Goal: Information Seeking & Learning: Learn about a topic

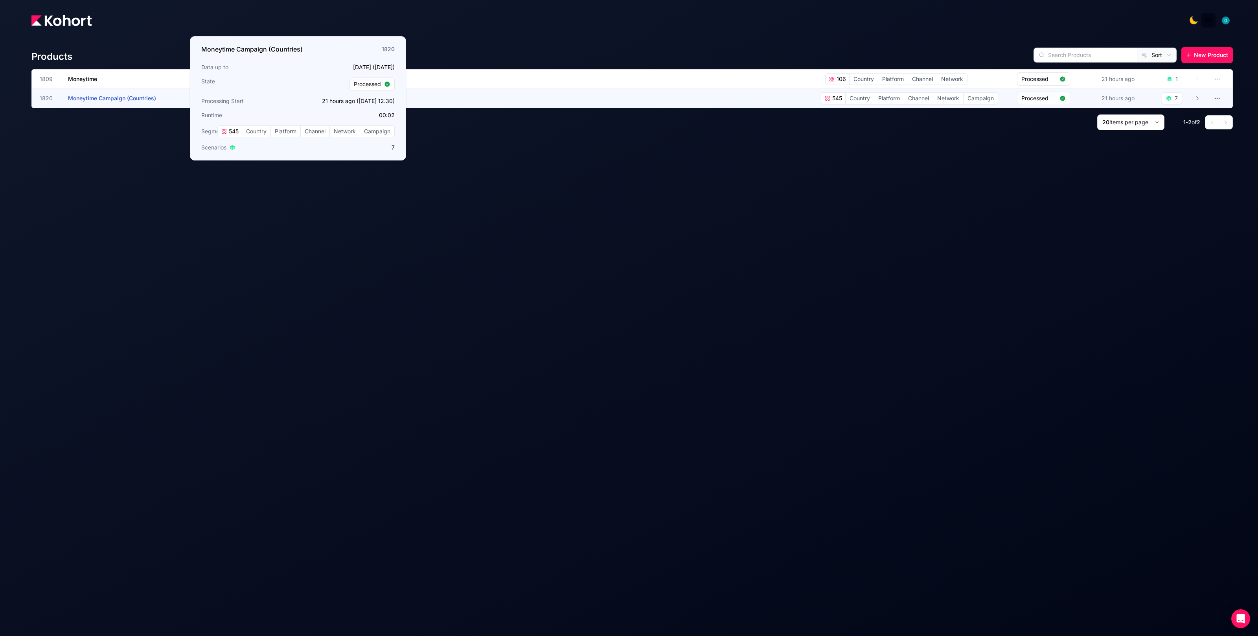
click at [140, 98] on span "Moneytime Campaign (Countries)" at bounding box center [112, 98] width 88 height 7
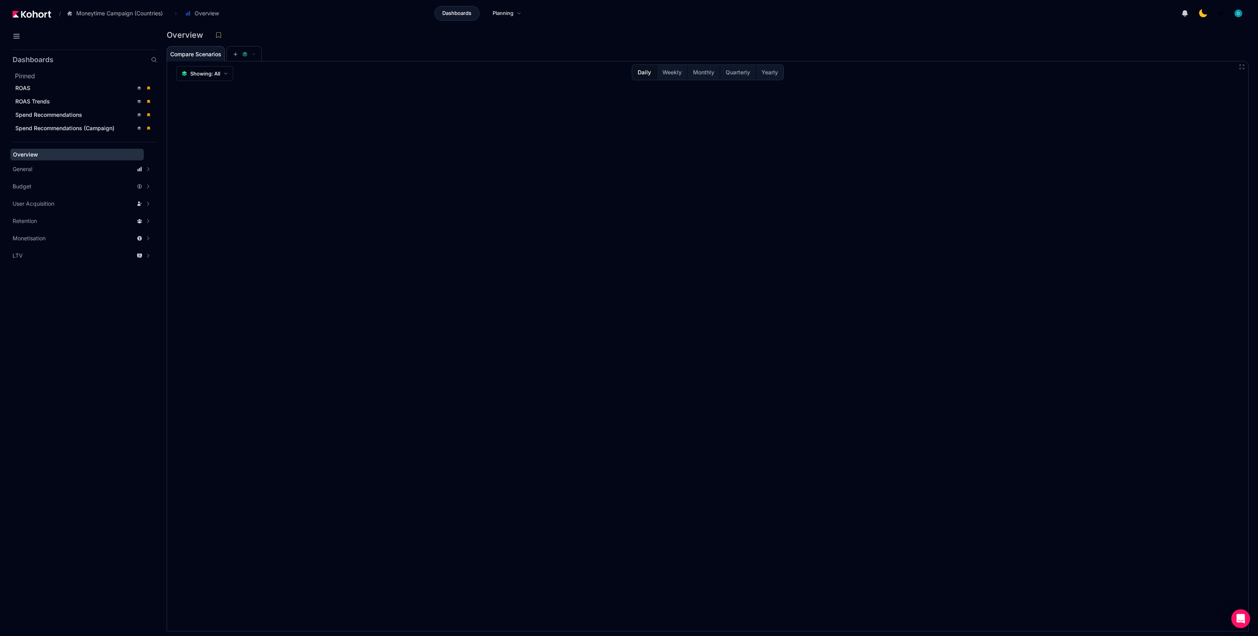
click at [346, 17] on div "Dashboards Planning" at bounding box center [481, 13] width 509 height 15
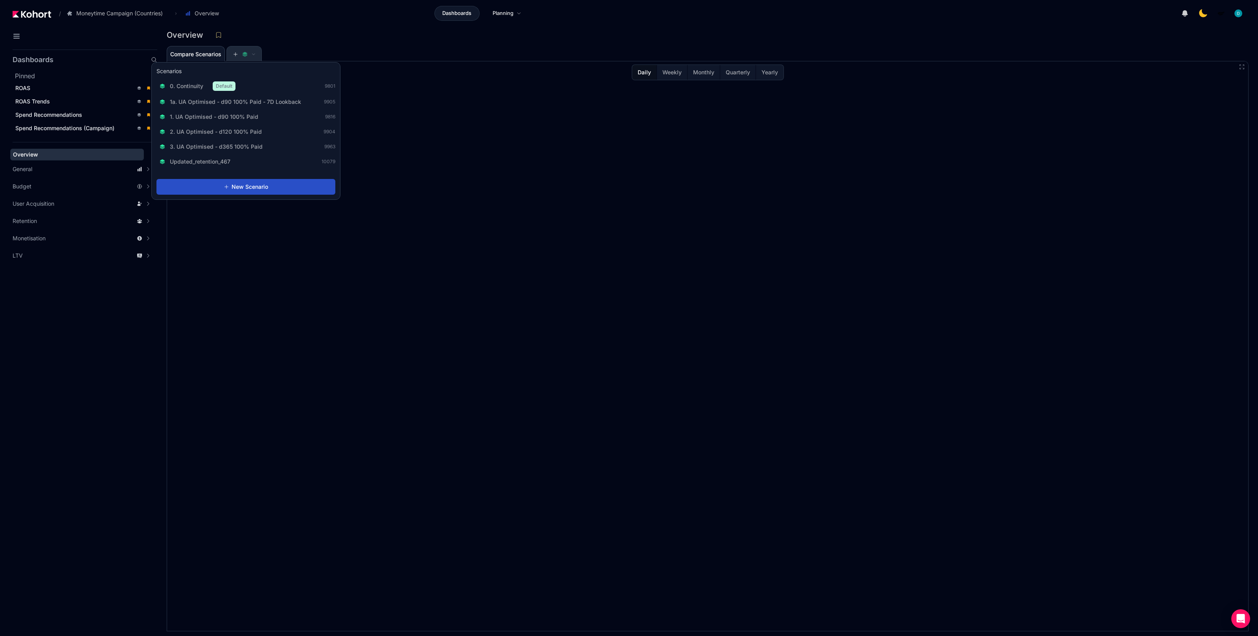
click at [243, 53] on icon at bounding box center [245, 55] width 6 height 6
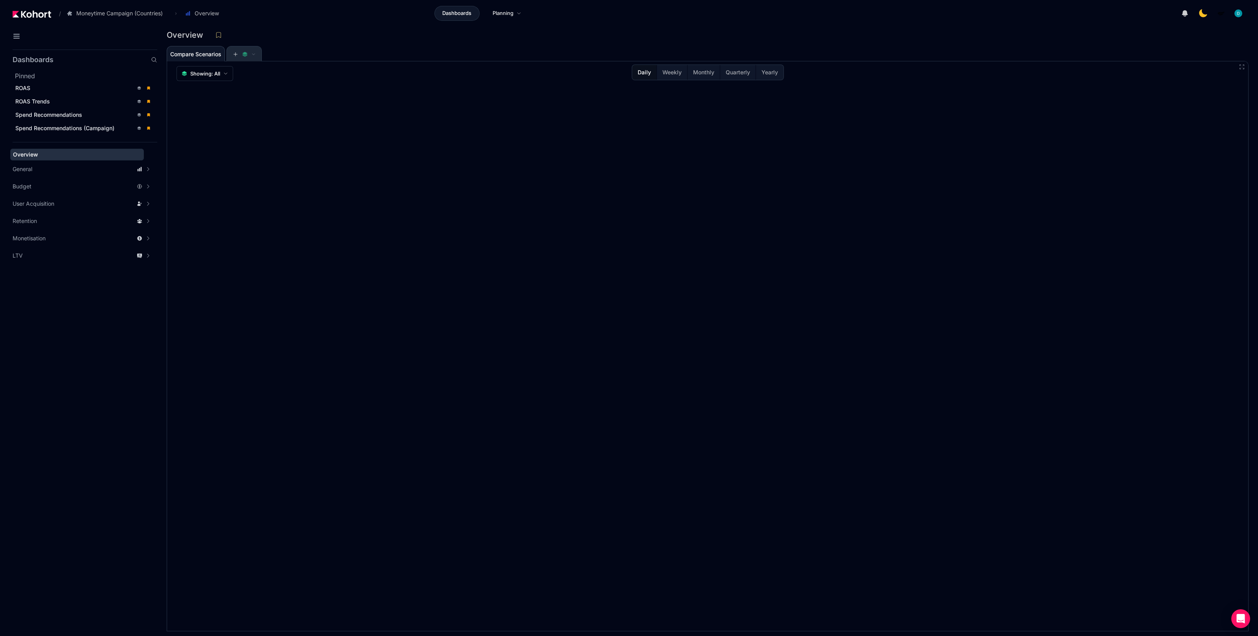
scroll to position [0, 0]
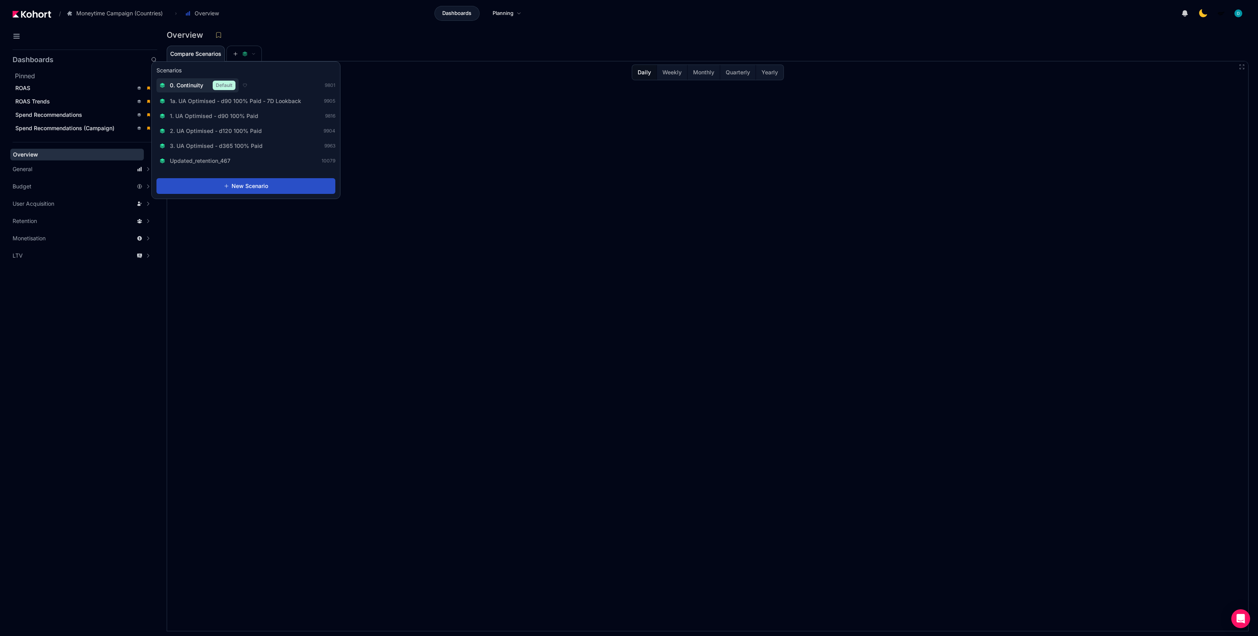
click at [181, 90] on div "0. Continuity Default" at bounding box center [198, 85] width 76 height 9
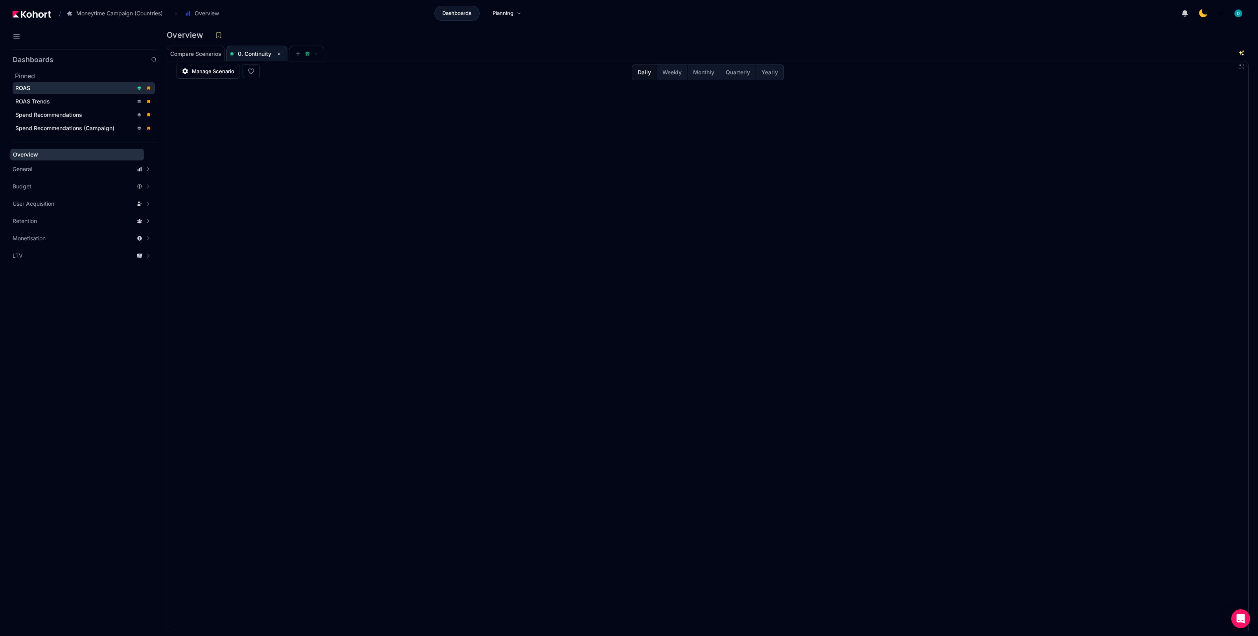
click at [71, 84] on div "ROAS" at bounding box center [74, 88] width 118 height 8
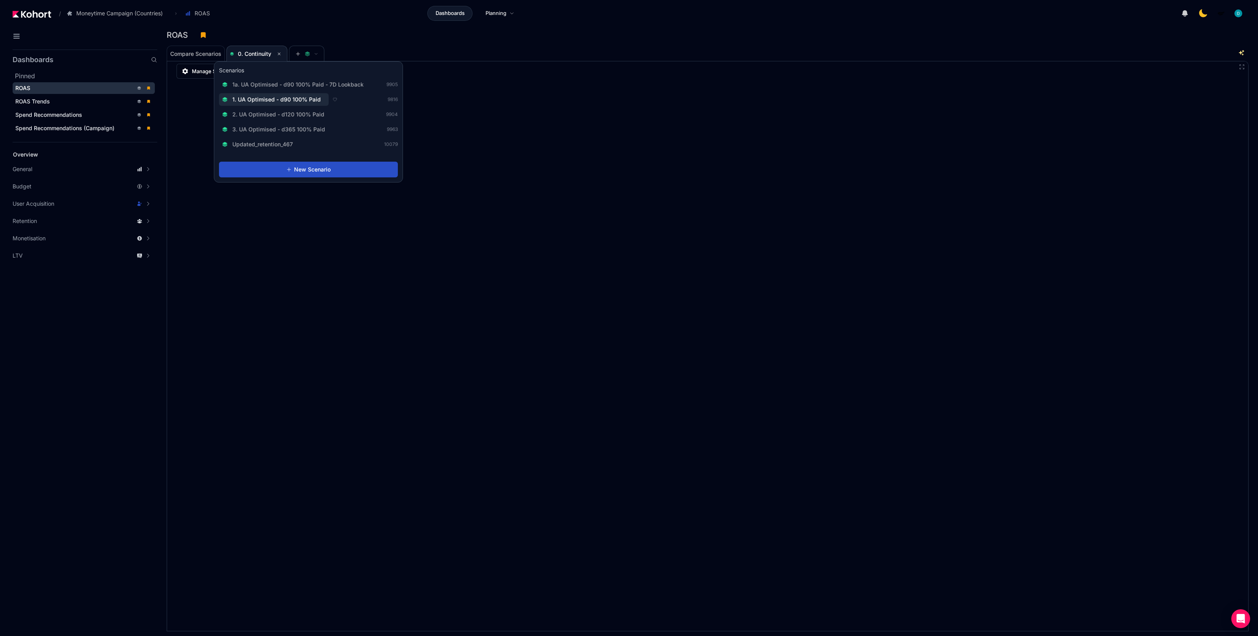
click at [285, 100] on span "1. UA Optimised - d90 100% Paid" at bounding box center [276, 100] width 88 height 8
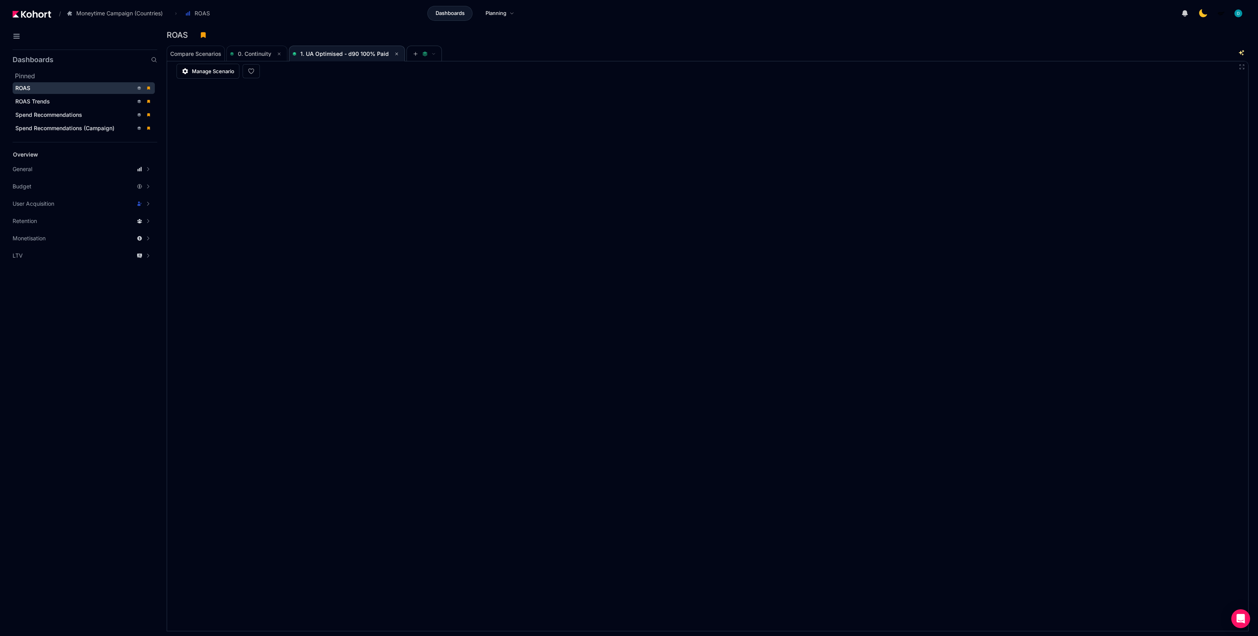
scroll to position [0, 0]
